Goal: Transaction & Acquisition: Subscribe to service/newsletter

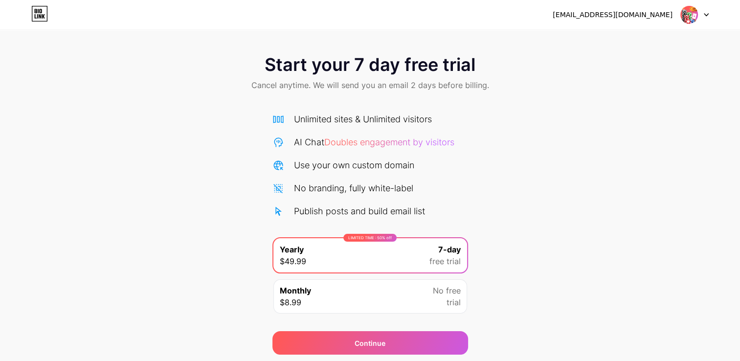
click at [688, 13] on img at bounding box center [688, 14] width 19 height 19
click at [631, 41] on li "Logout" at bounding box center [647, 40] width 121 height 26
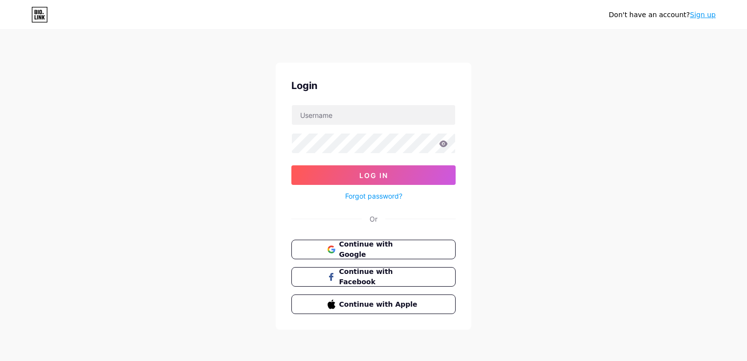
click at [702, 14] on link "Sign up" at bounding box center [703, 15] width 26 height 8
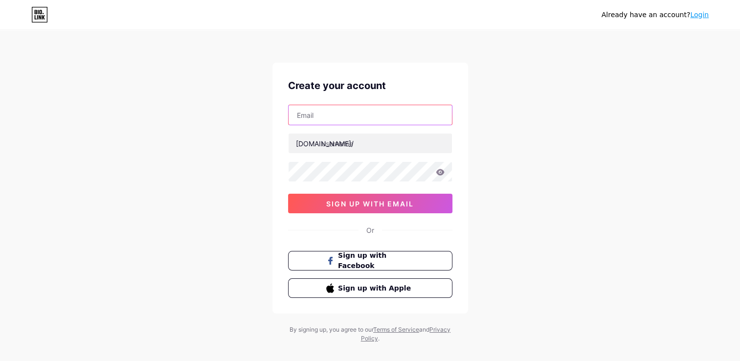
drag, startPoint x: 316, startPoint y: 113, endPoint x: 317, endPoint y: 120, distance: 6.9
click at [317, 113] on input "text" at bounding box center [369, 115] width 163 height 20
type input "[EMAIL_ADDRESS][DOMAIN_NAME]"
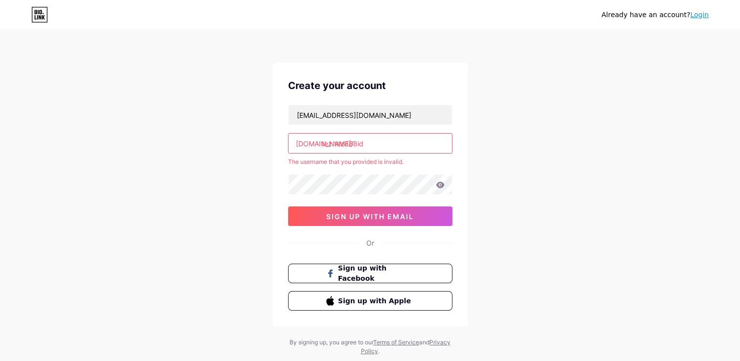
drag, startPoint x: 334, startPoint y: 142, endPoint x: 334, endPoint y: 148, distance: 5.9
click at [334, 142] on input "tez tez888id" at bounding box center [369, 143] width 163 height 20
type input "tez888id"
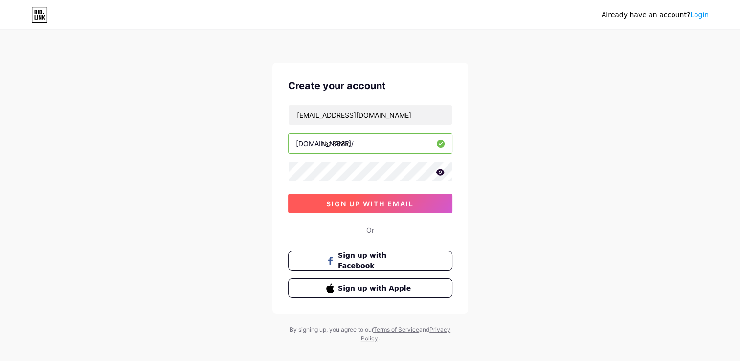
click at [336, 199] on span "sign up with email" at bounding box center [369, 203] width 87 height 8
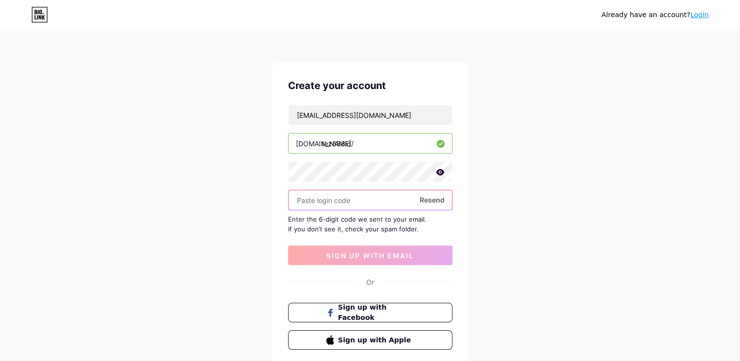
click at [315, 198] on input "text" at bounding box center [369, 200] width 163 height 20
paste input "123424"
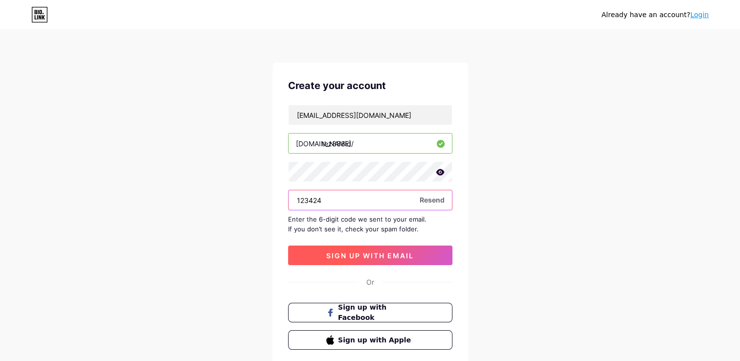
type input "123424"
click at [333, 253] on span "sign up with email" at bounding box center [369, 255] width 87 height 8
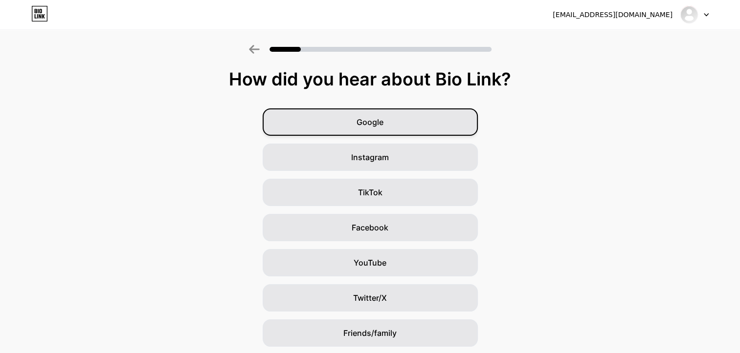
click at [391, 124] on div "Google" at bounding box center [369, 122] width 215 height 27
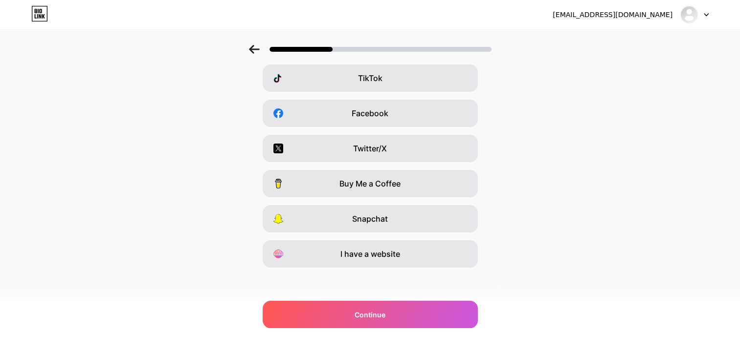
scroll to position [117, 0]
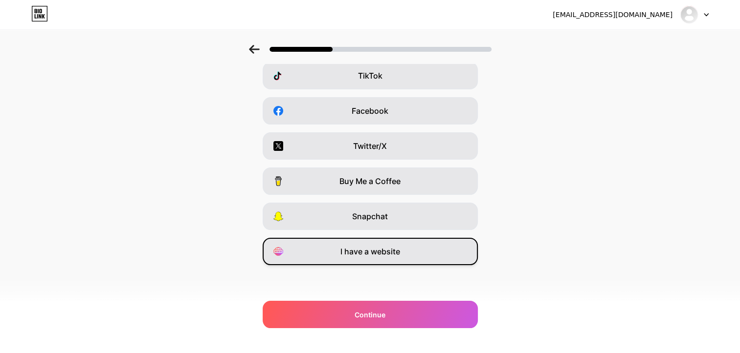
click at [368, 250] on span "I have a website" at bounding box center [370, 252] width 60 height 12
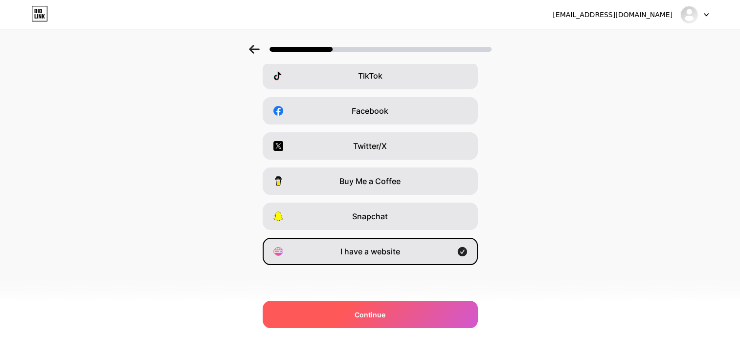
click at [359, 313] on span "Continue" at bounding box center [369, 315] width 31 height 10
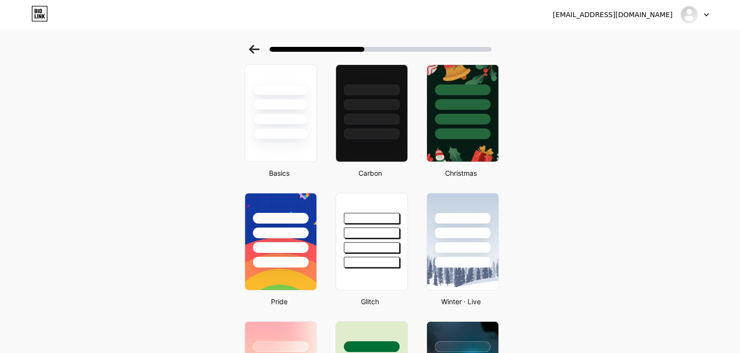
scroll to position [49, 0]
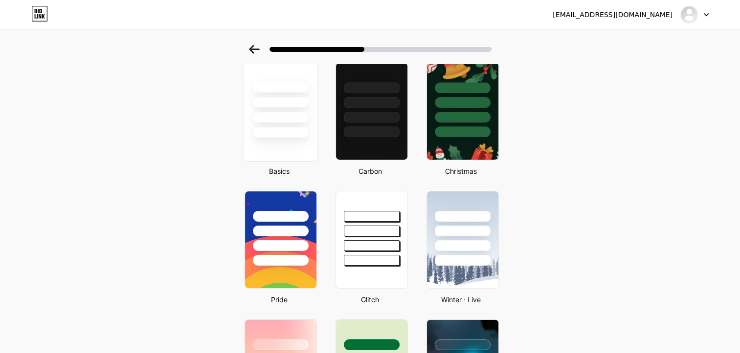
click at [296, 144] on div at bounding box center [280, 111] width 74 height 101
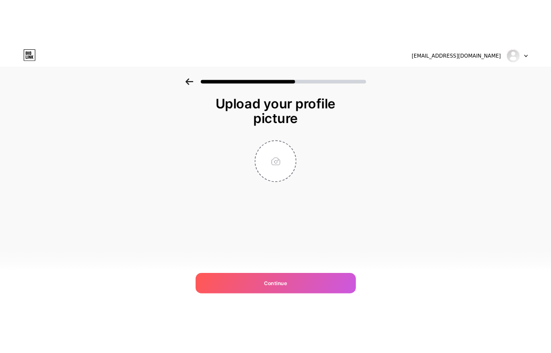
scroll to position [0, 0]
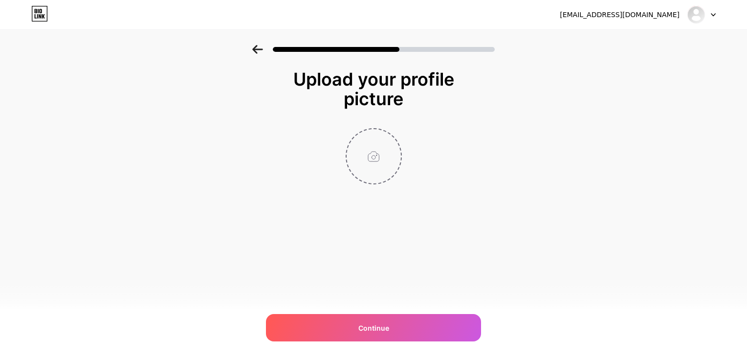
click at [371, 154] on input "file" at bounding box center [374, 156] width 54 height 54
type input "C:\fakepath\tez(1).webp"
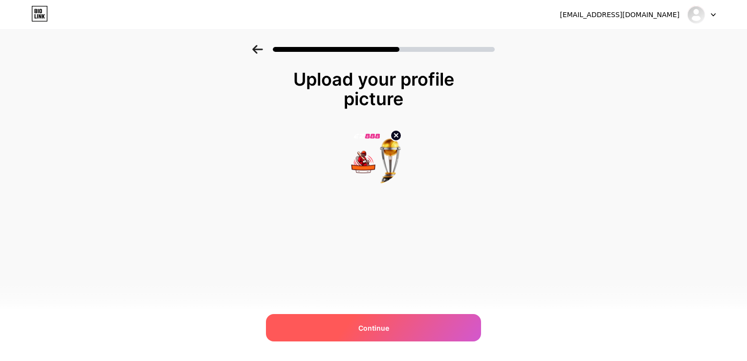
click at [368, 326] on span "Continue" at bounding box center [373, 328] width 31 height 10
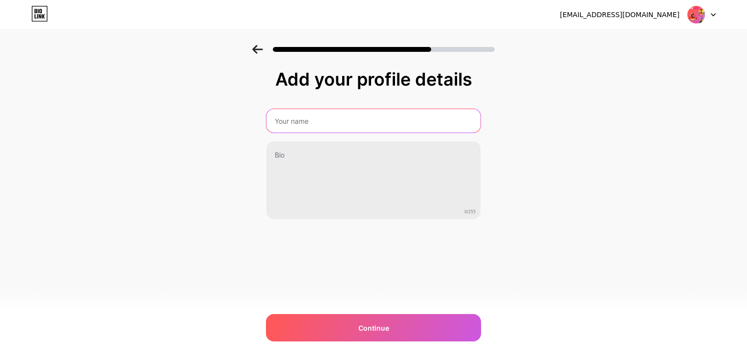
click at [356, 124] on input "text" at bounding box center [373, 120] width 214 height 23
type input "Tez888"
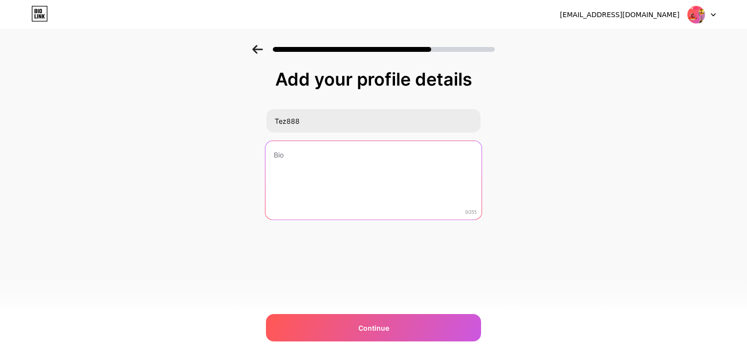
click at [316, 158] on textarea at bounding box center [373, 181] width 216 height 80
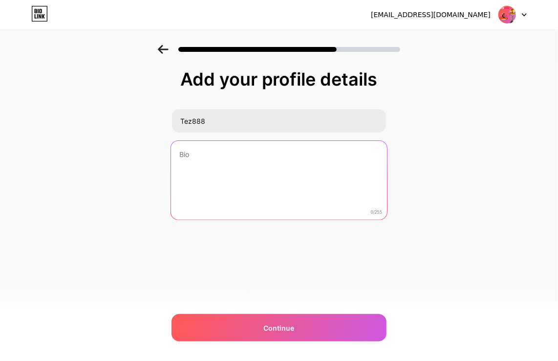
drag, startPoint x: 297, startPoint y: 153, endPoint x: 296, endPoint y: 175, distance: 21.5
click at [297, 154] on textarea at bounding box center [279, 181] width 216 height 80
paste textarea ""Blending innovation with strategy, Tez888 is dedicated to creating solutions t…"
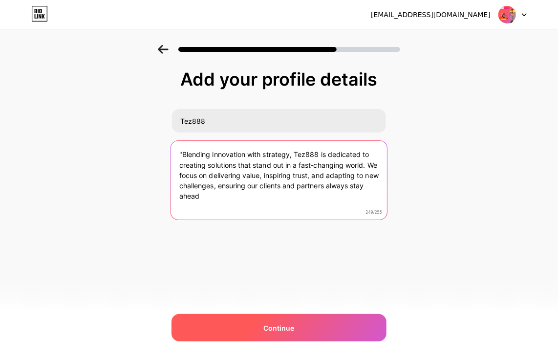
type textarea ""Blending innovation with strategy, Tez888 is dedicated to creating solutions t…"
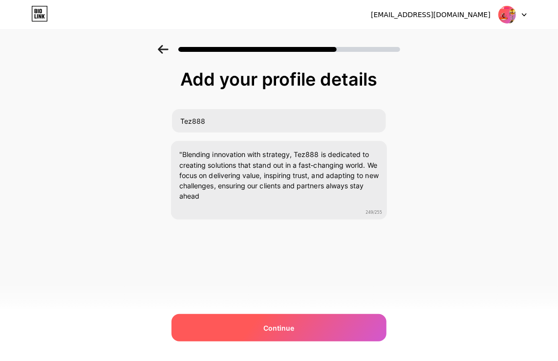
click at [268, 327] on span "Continue" at bounding box center [279, 328] width 31 height 10
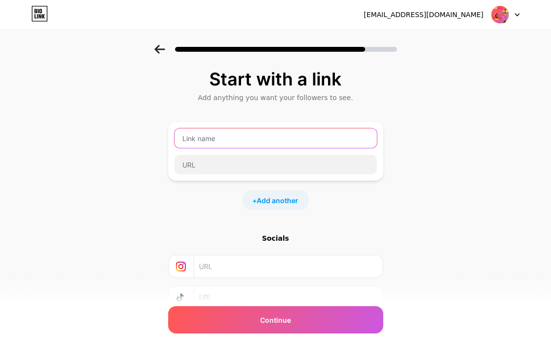
click at [277, 135] on input "text" at bounding box center [275, 139] width 202 height 20
type input "Tez888"
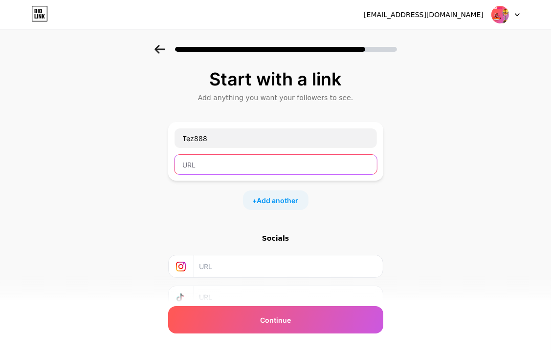
click at [208, 172] on input "text" at bounding box center [275, 165] width 202 height 20
type input "[URL][DOMAIN_NAME]"
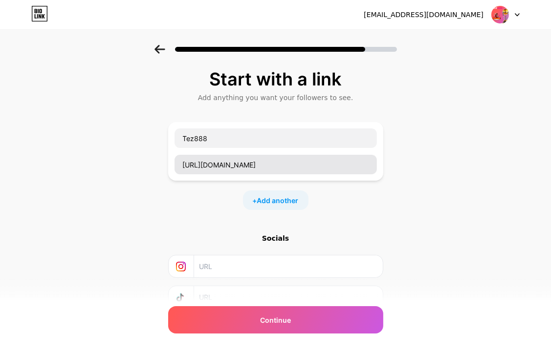
type input "[URL][DOMAIN_NAME]"
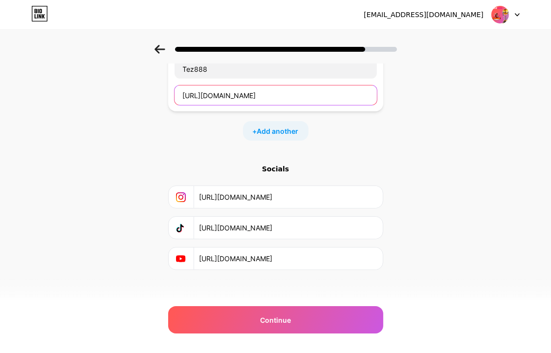
scroll to position [73, 0]
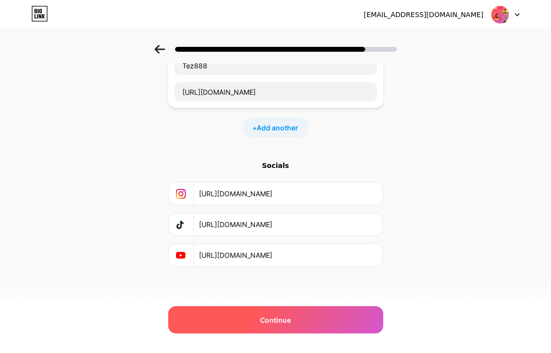
click at [264, 318] on span "Continue" at bounding box center [275, 320] width 31 height 10
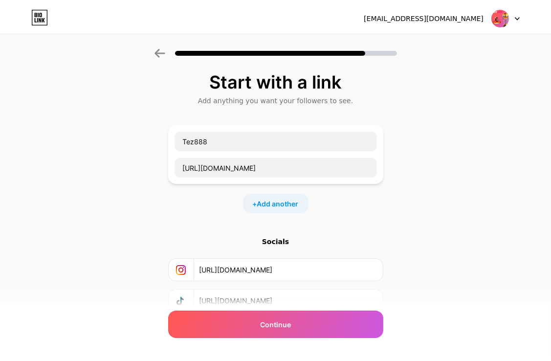
scroll to position [0, 0]
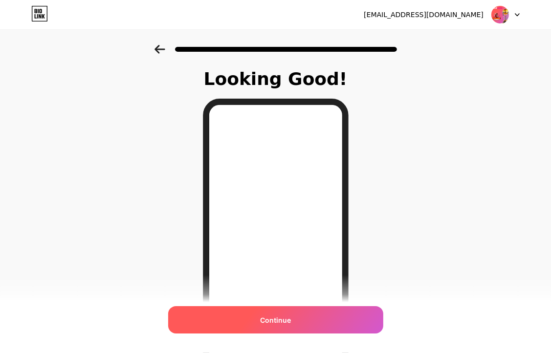
click at [283, 322] on span "Continue" at bounding box center [275, 320] width 31 height 10
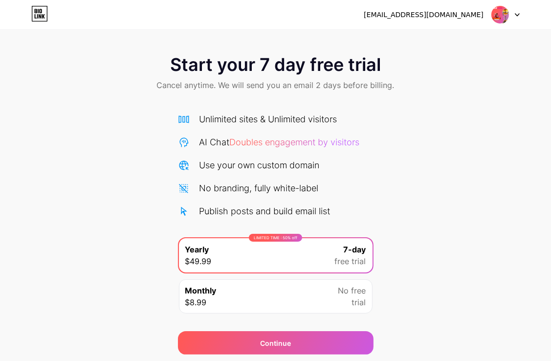
drag, startPoint x: 513, startPoint y: 13, endPoint x: 514, endPoint y: 19, distance: 6.4
click at [514, 13] on div at bounding box center [505, 15] width 28 height 18
drag, startPoint x: 493, startPoint y: 2, endPoint x: 494, endPoint y: 16, distance: 14.2
click at [494, 16] on img at bounding box center [500, 14] width 19 height 19
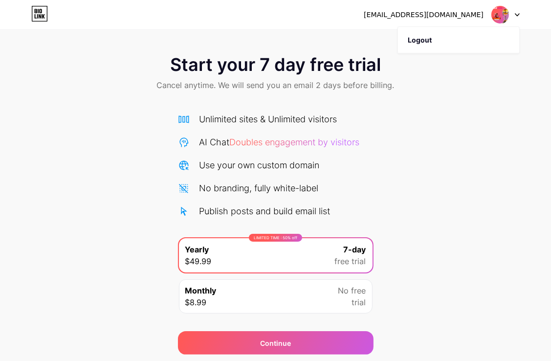
drag, startPoint x: 35, startPoint y: 16, endPoint x: 35, endPoint y: 23, distance: 7.3
click at [35, 16] on icon at bounding box center [36, 16] width 2 height 4
click at [41, 12] on icon at bounding box center [40, 11] width 2 height 4
click at [500, 20] on img at bounding box center [500, 14] width 19 height 19
click at [511, 17] on div at bounding box center [505, 15] width 28 height 18
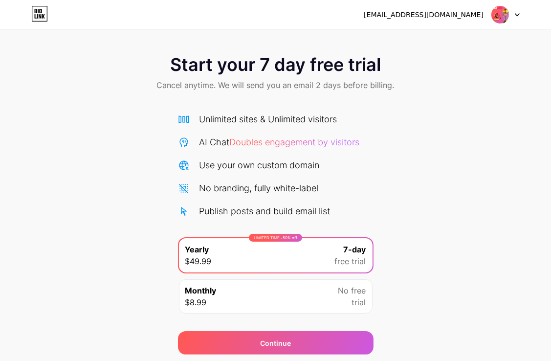
click at [488, 16] on div "[EMAIL_ADDRESS][DOMAIN_NAME]" at bounding box center [442, 15] width 156 height 18
click at [496, 15] on img at bounding box center [500, 14] width 19 height 19
click at [499, 14] on img at bounding box center [500, 14] width 19 height 19
click at [500, 14] on img at bounding box center [500, 14] width 19 height 19
click at [517, 11] on div at bounding box center [505, 15] width 28 height 18
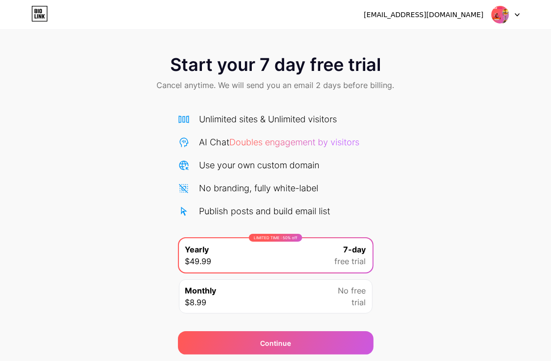
click at [517, 11] on div at bounding box center [505, 15] width 28 height 18
click at [437, 13] on div "[EMAIL_ADDRESS][DOMAIN_NAME]" at bounding box center [424, 15] width 120 height 10
click at [492, 13] on img at bounding box center [500, 14] width 19 height 19
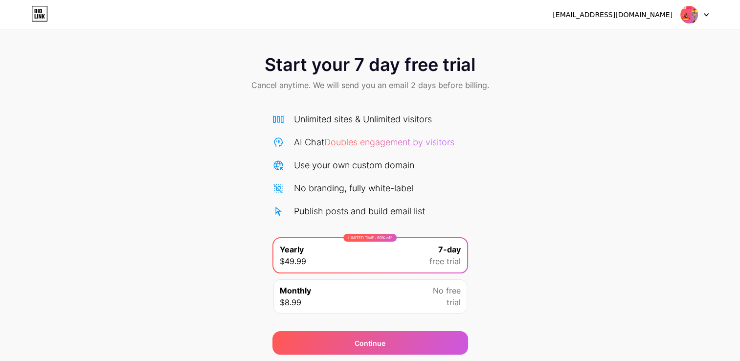
click at [688, 7] on img at bounding box center [688, 14] width 19 height 19
click at [688, 12] on img at bounding box center [688, 14] width 19 height 19
click at [631, 11] on div "[EMAIL_ADDRESS][DOMAIN_NAME]" at bounding box center [612, 15] width 120 height 10
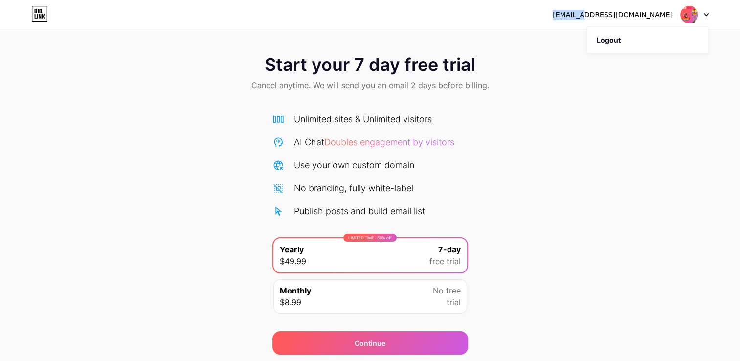
drag, startPoint x: 631, startPoint y: 11, endPoint x: 513, endPoint y: 24, distance: 118.0
click at [518, 24] on div "[EMAIL_ADDRESS][DOMAIN_NAME] Logout" at bounding box center [370, 14] width 740 height 29
click at [31, 13] on icon at bounding box center [39, 14] width 17 height 16
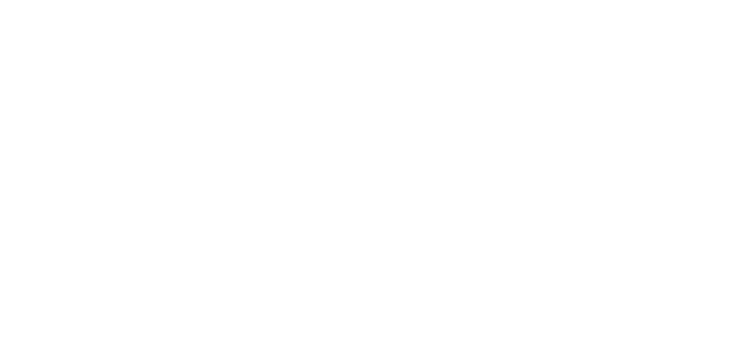
click at [31, 0] on html at bounding box center [373, 0] width 747 height 0
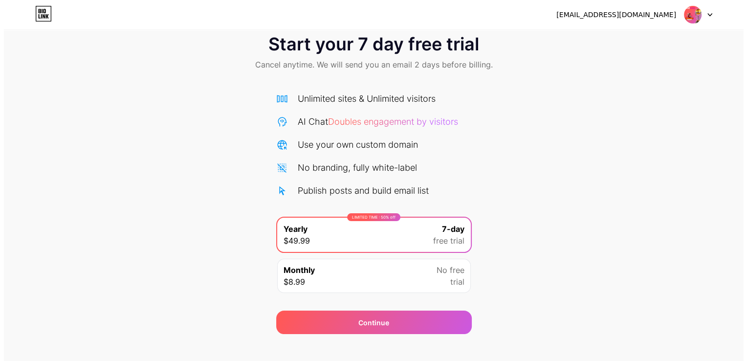
scroll to position [32, 0]
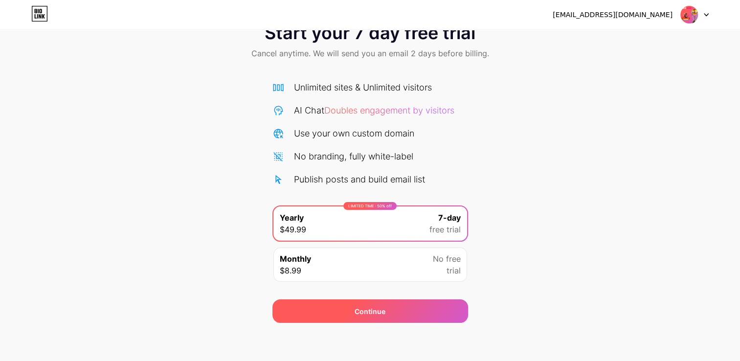
click at [385, 306] on div "Continue" at bounding box center [370, 310] width 196 height 23
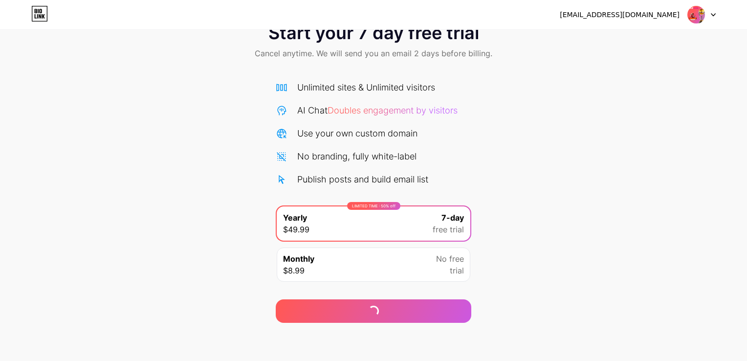
click at [395, 278] on div "Monthly $8.99 No free trial" at bounding box center [374, 264] width 194 height 34
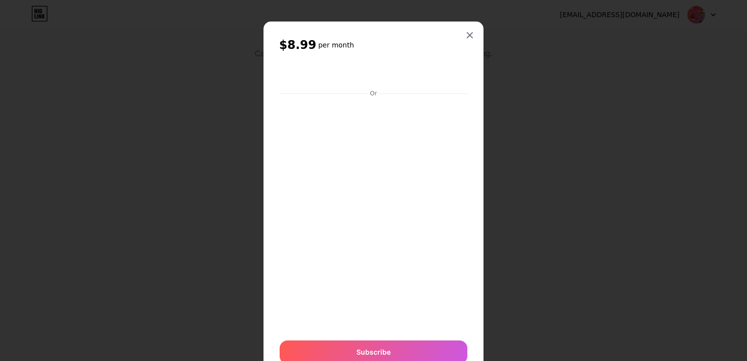
click at [471, 131] on div "$8.99 per month Or Subscribe" at bounding box center [373, 201] width 220 height 358
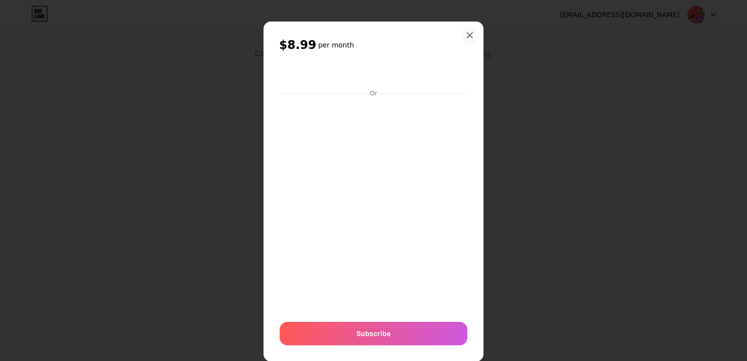
click at [468, 36] on icon at bounding box center [470, 35] width 8 height 8
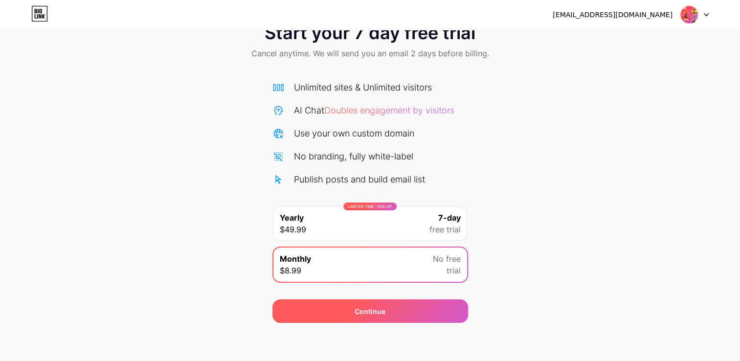
click at [358, 311] on div "Continue" at bounding box center [369, 311] width 31 height 10
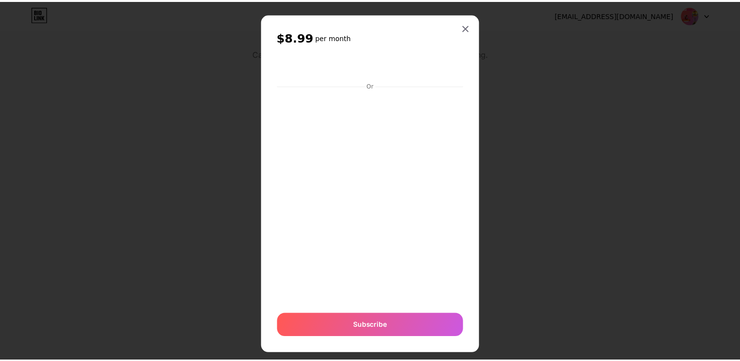
scroll to position [22, 0]
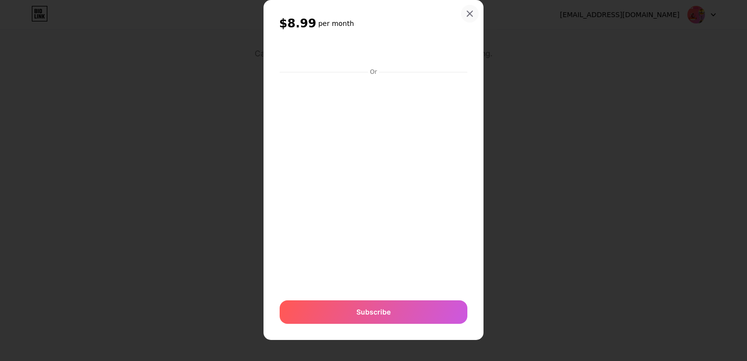
click at [461, 13] on div at bounding box center [470, 14] width 18 height 18
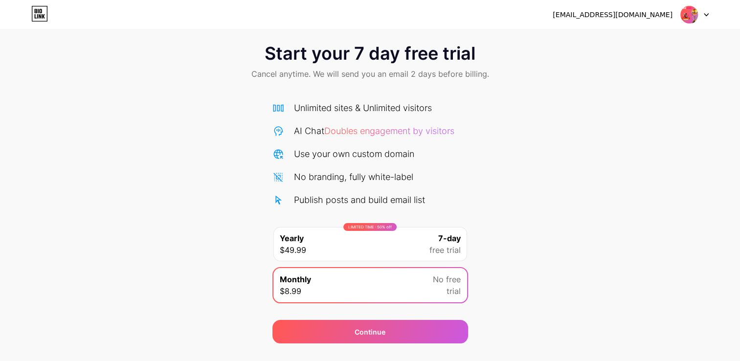
scroll to position [0, 0]
